Goal: Task Accomplishment & Management: Manage account settings

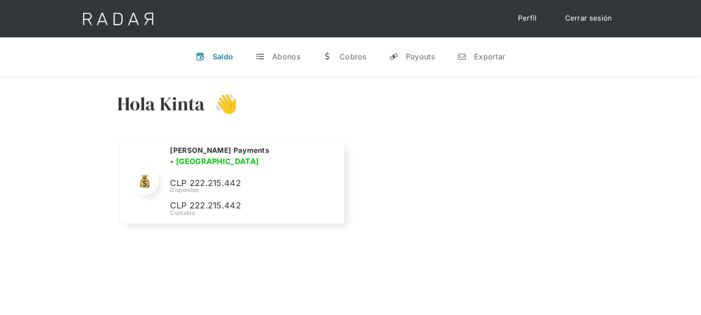
click at [590, 19] on link "Cerrar sesión" at bounding box center [589, 18] width 66 height 18
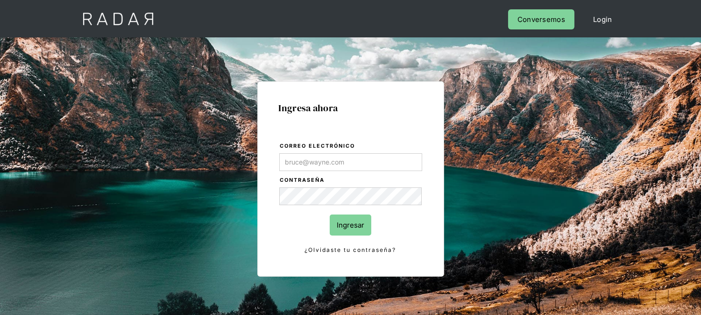
type input "[EMAIL_ADDRESS][DOMAIN_NAME]"
click at [354, 220] on input "Ingresar" at bounding box center [351, 224] width 42 height 21
